Goal: Find specific page/section: Find specific page/section

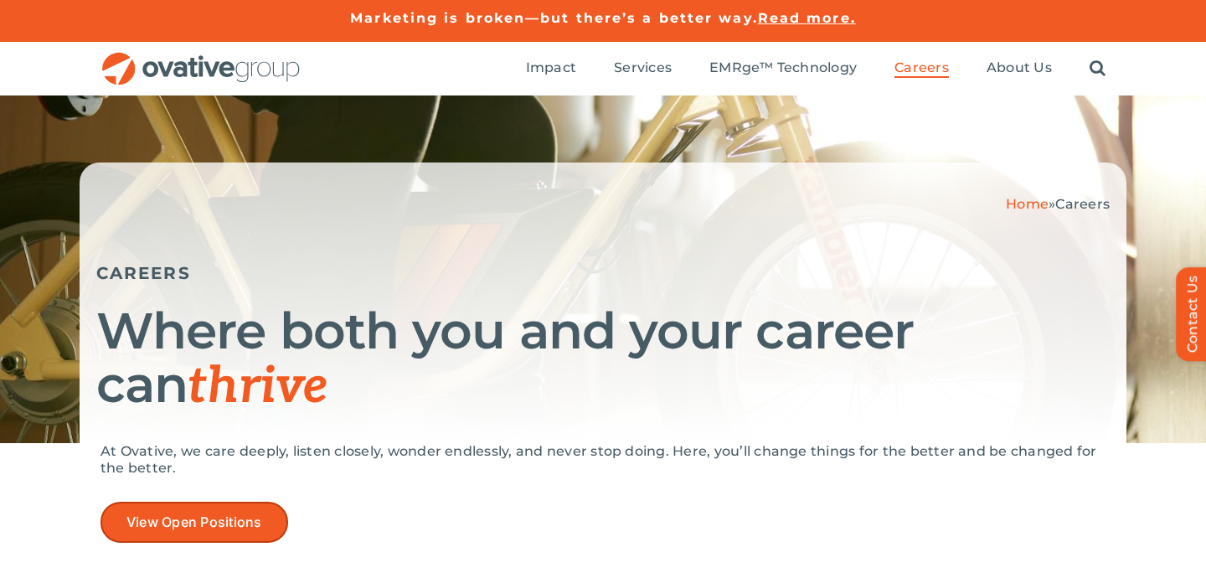
click at [197, 540] on link "View Open Positions" at bounding box center [194, 522] width 188 height 41
click at [169, 530] on link "View Open Positions" at bounding box center [194, 522] width 188 height 41
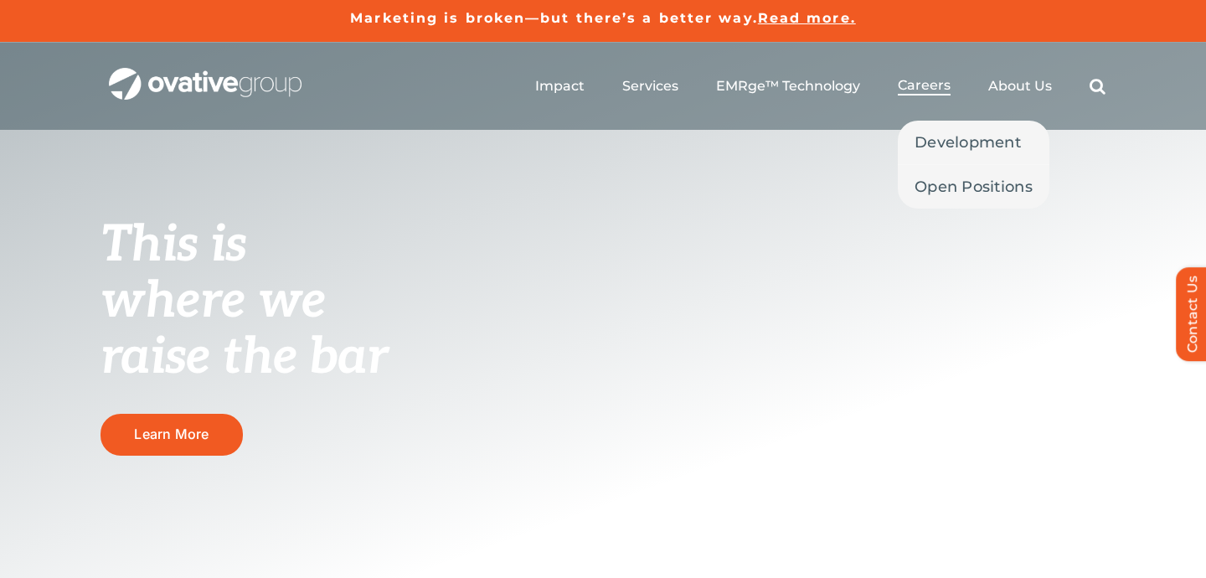
click at [938, 83] on span "Careers" at bounding box center [924, 85] width 53 height 17
